Goal: Find specific page/section: Find specific page/section

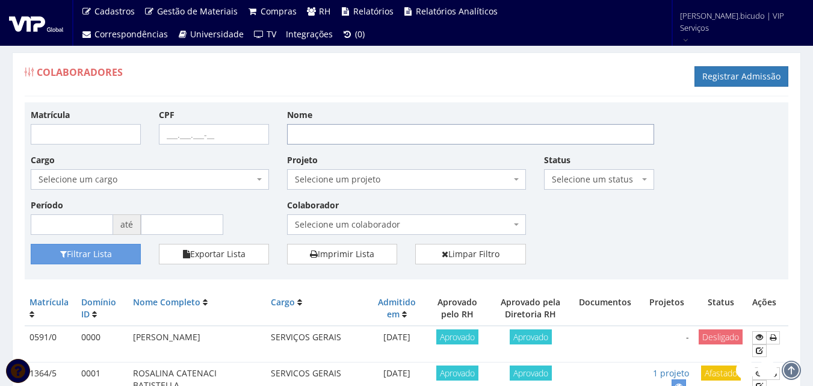
click at [417, 129] on input "Nome" at bounding box center [470, 134] width 367 height 20
type input "helton"
click at [126, 249] on button "Filtrar Lista" at bounding box center [86, 254] width 110 height 20
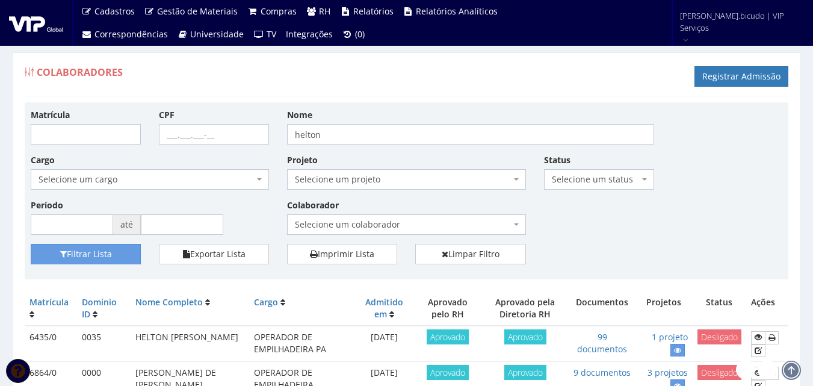
scroll to position [60, 0]
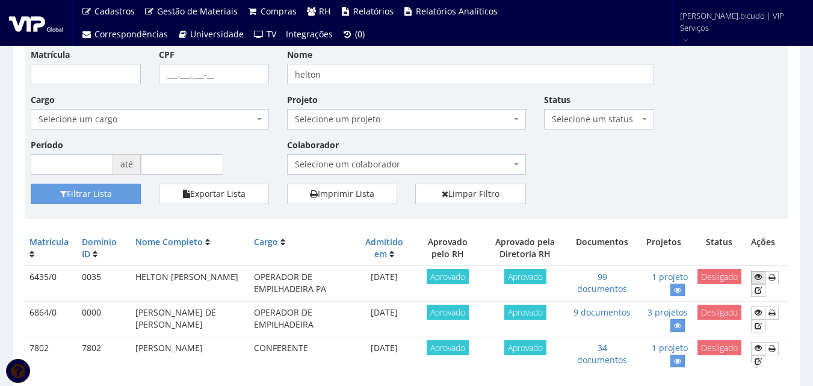
click at [758, 276] on icon at bounding box center [758, 277] width 7 height 8
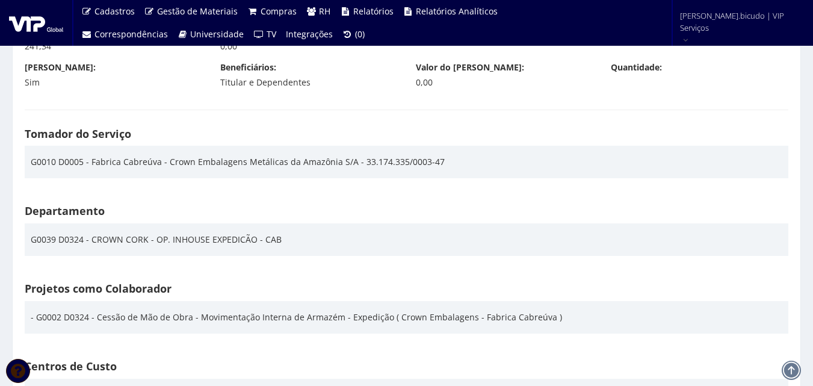
scroll to position [1745, 0]
